Goal: Check status: Check status

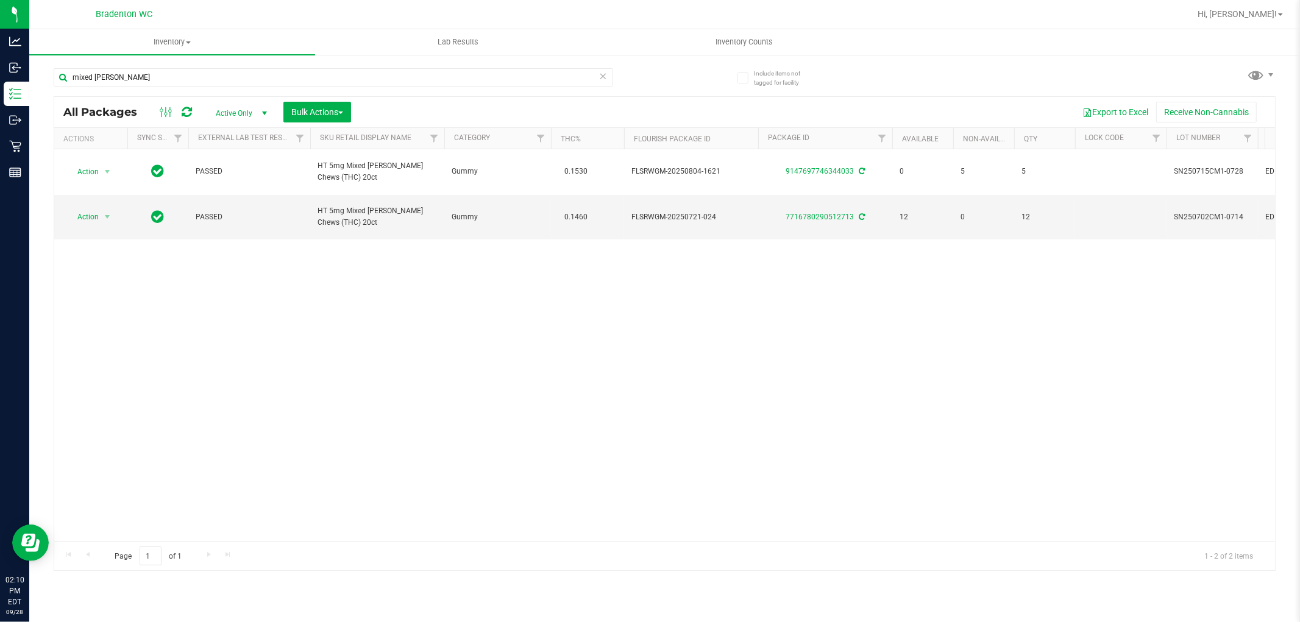
click at [603, 69] on icon at bounding box center [603, 75] width 9 height 15
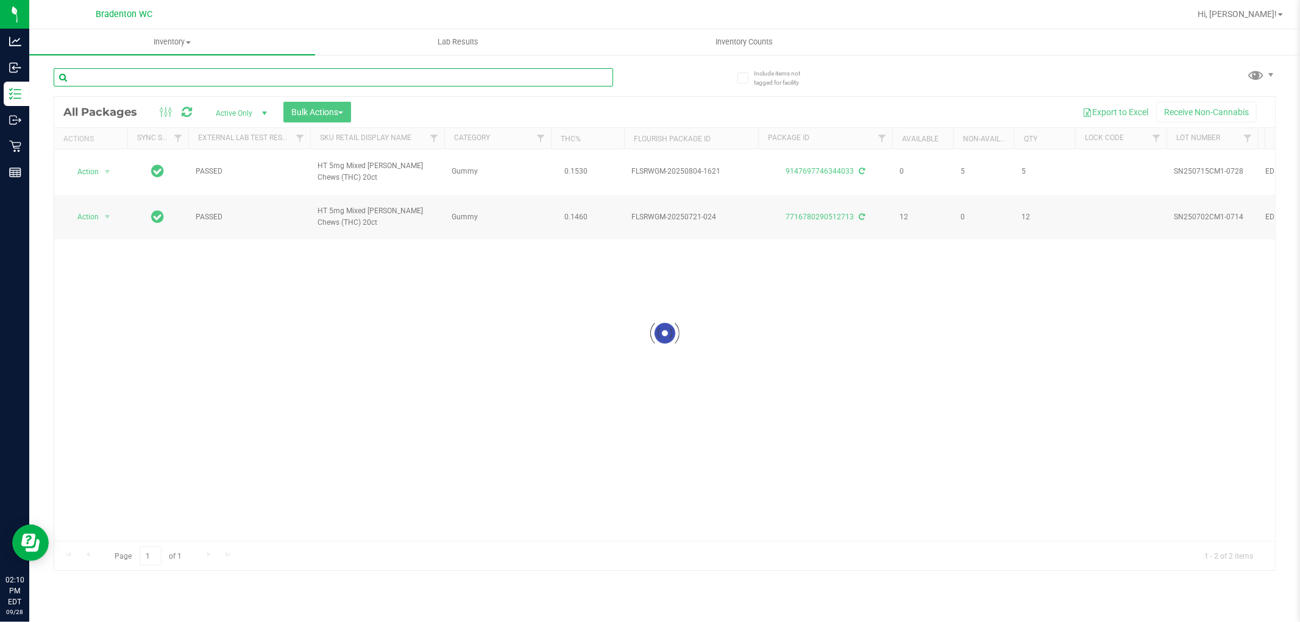
click at [592, 71] on input "text" at bounding box center [333, 77] width 559 height 18
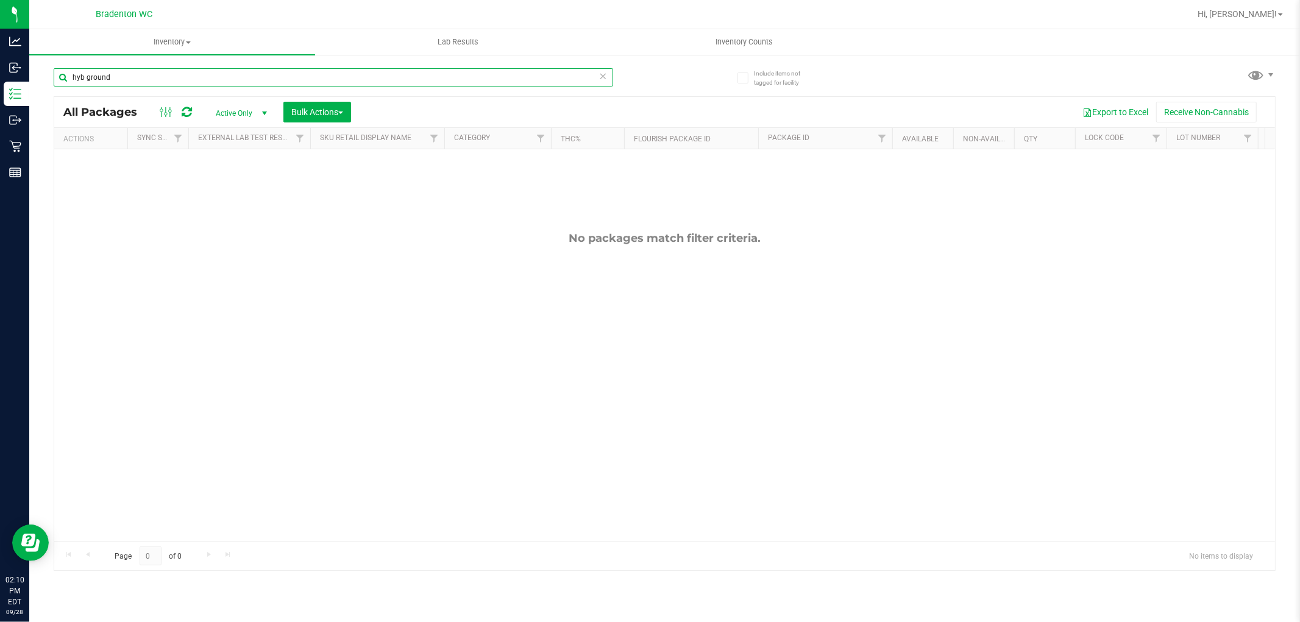
type input "hyb ground"
click at [604, 78] on icon at bounding box center [603, 75] width 9 height 15
click at [576, 82] on input "text" at bounding box center [333, 77] width 559 height 18
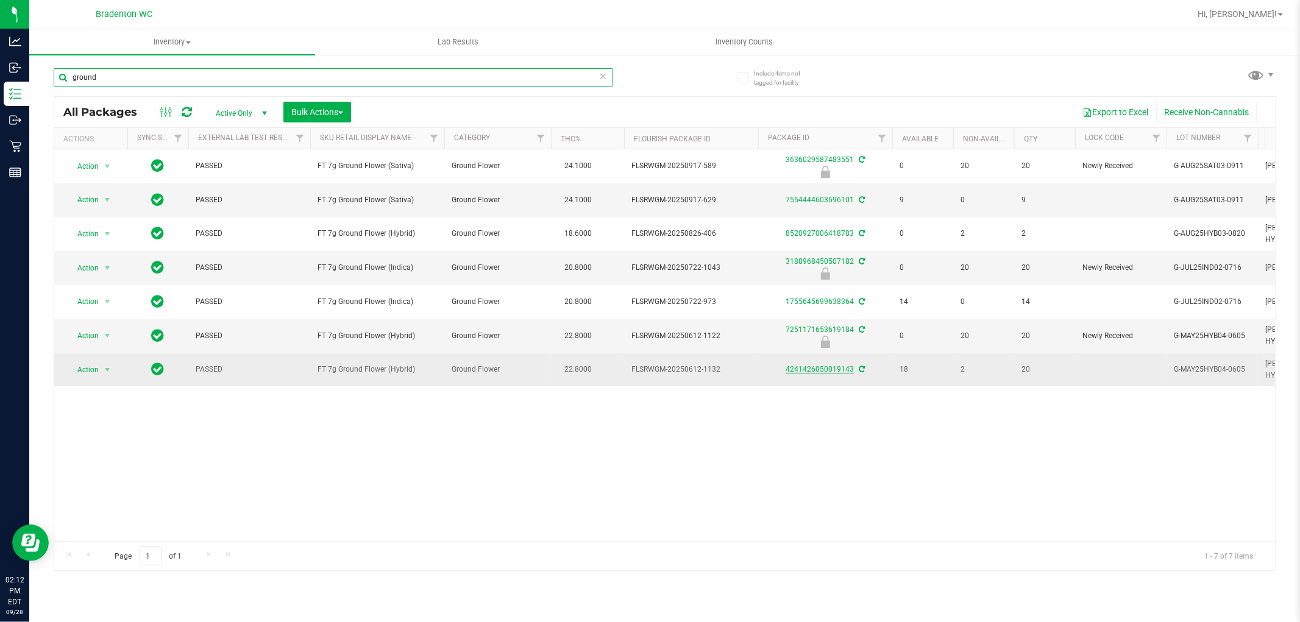
type input "ground"
click at [815, 367] on link "4241426050019143" at bounding box center [819, 369] width 68 height 9
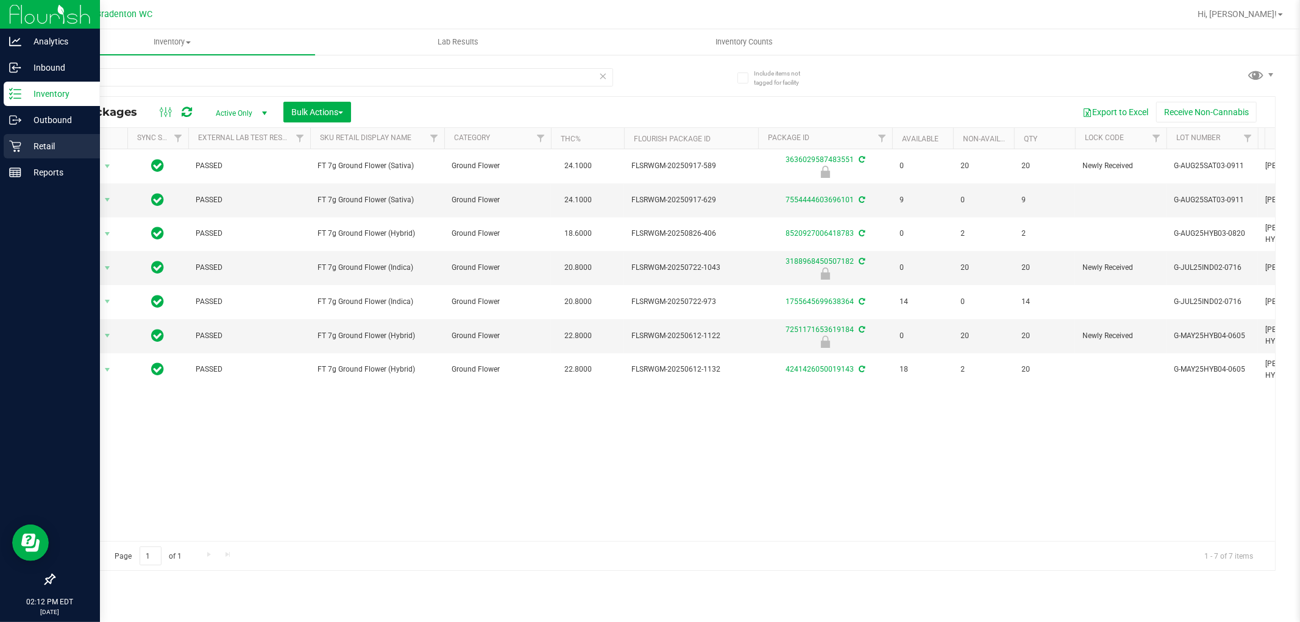
click at [21, 144] on p "Retail" at bounding box center [57, 146] width 73 height 15
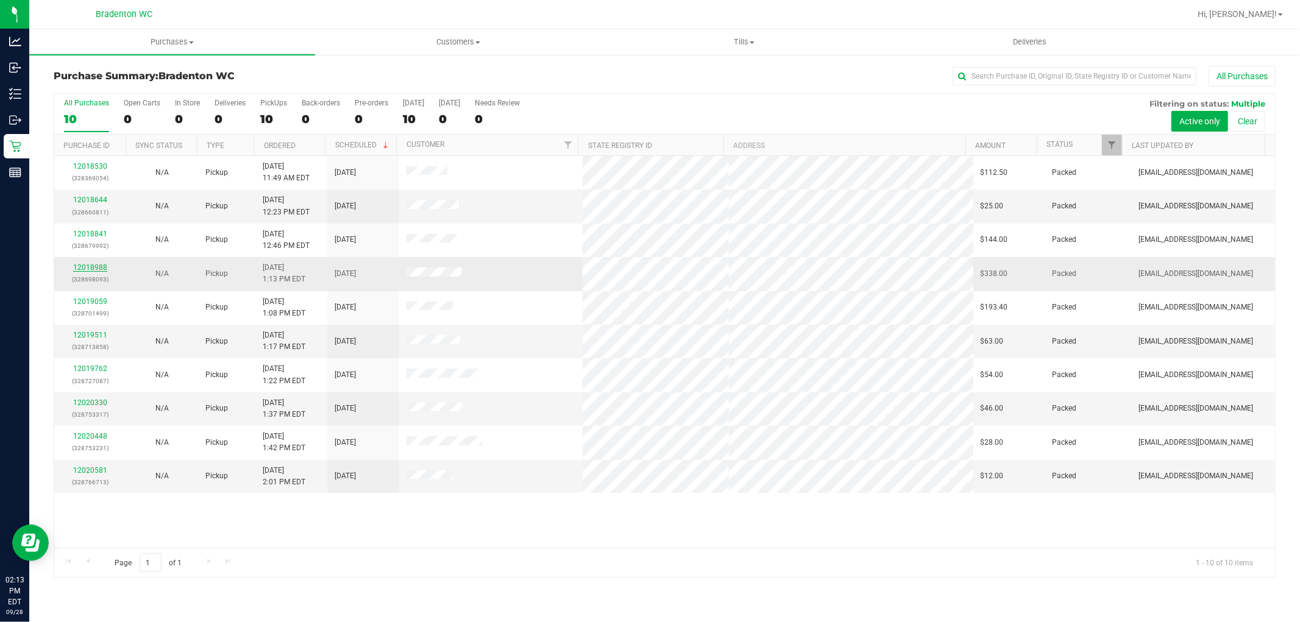
click at [91, 265] on link "12018988" at bounding box center [90, 267] width 34 height 9
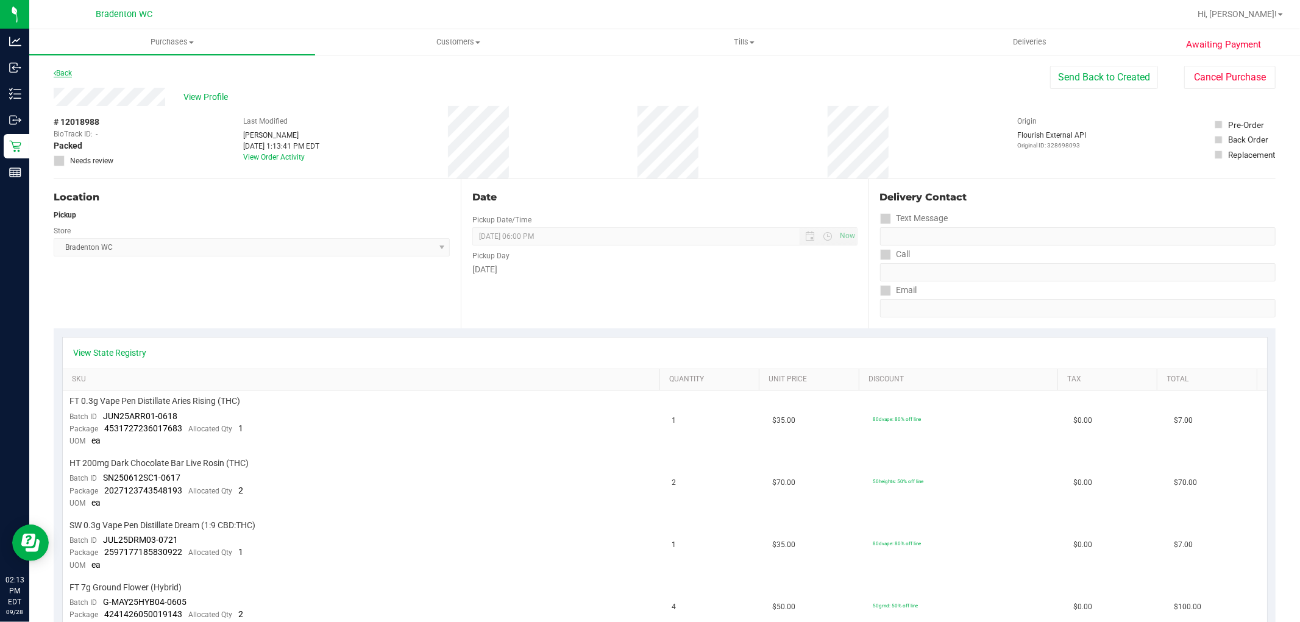
click at [66, 73] on link "Back" at bounding box center [63, 73] width 18 height 9
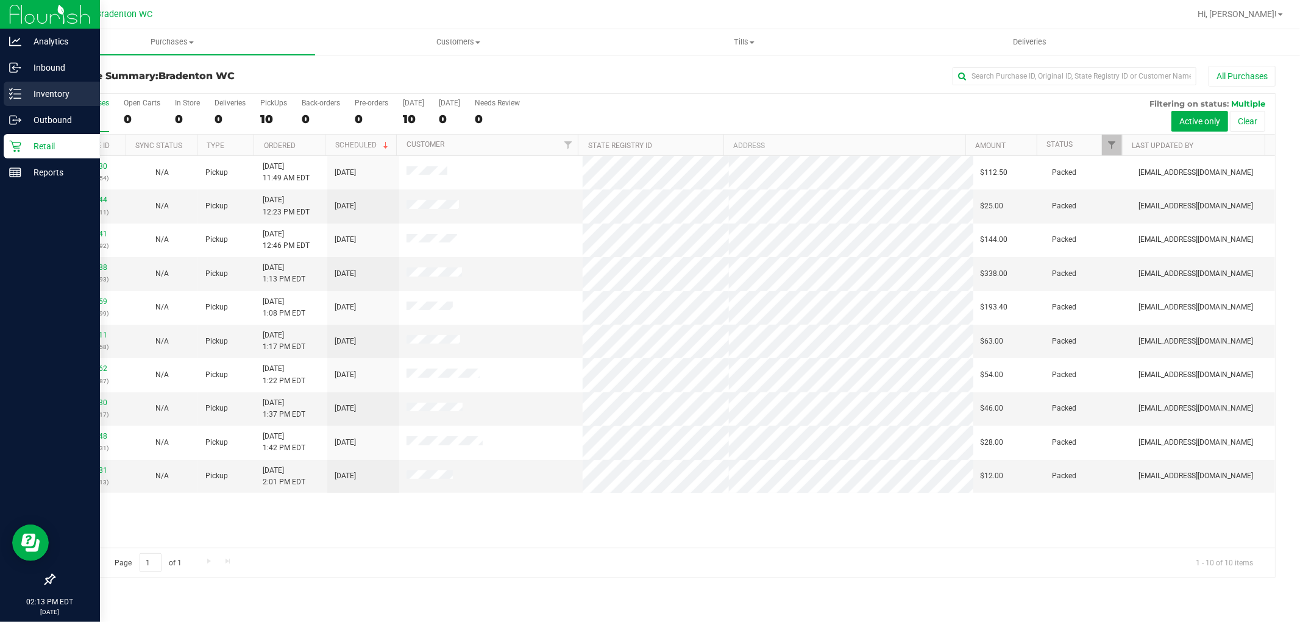
click at [59, 98] on p "Inventory" at bounding box center [57, 94] width 73 height 15
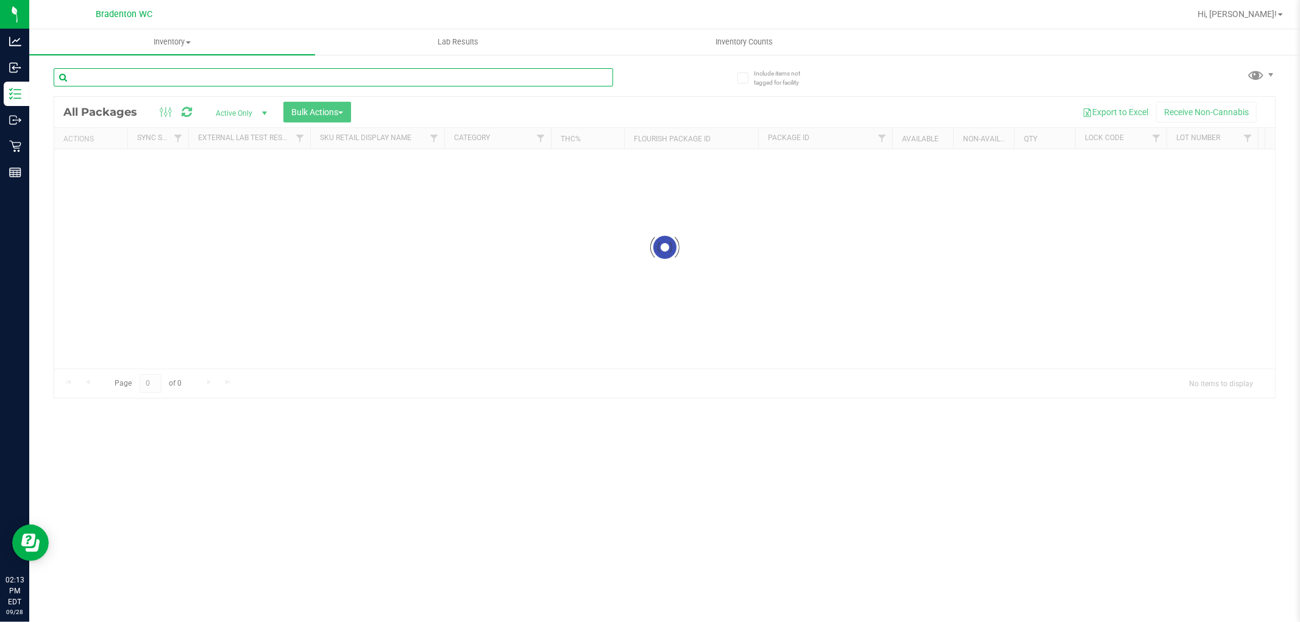
click at [445, 74] on input "text" at bounding box center [333, 77] width 559 height 18
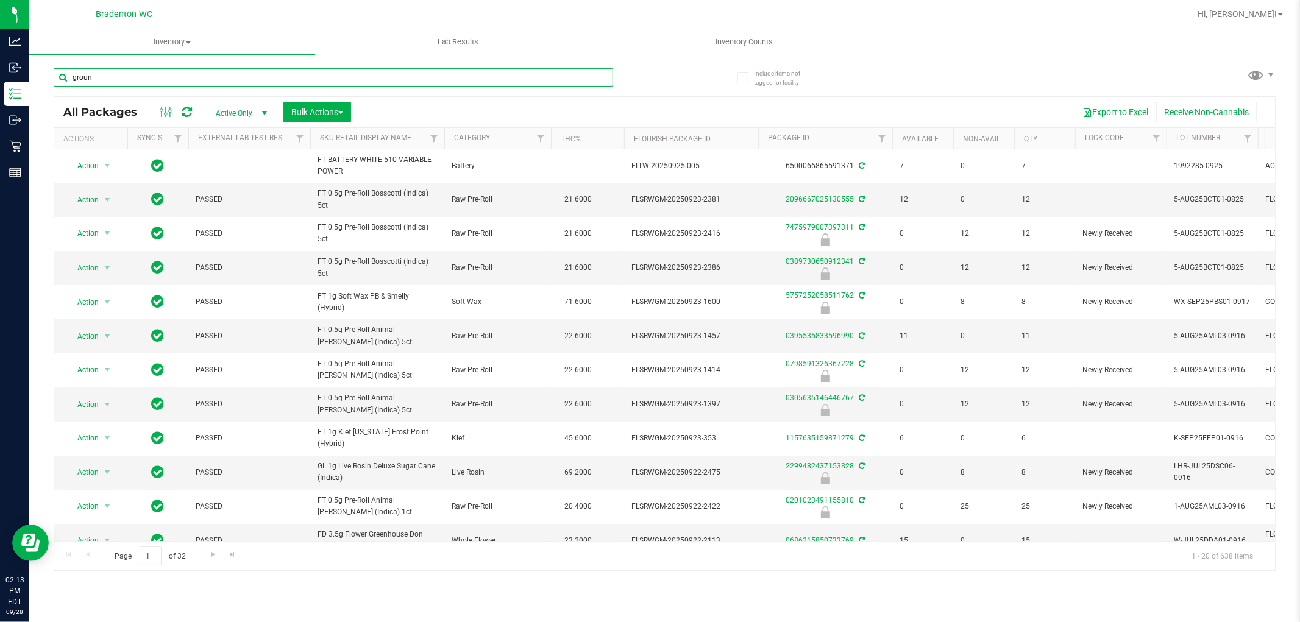
type input "ground"
